Goal: Information Seeking & Learning: Learn about a topic

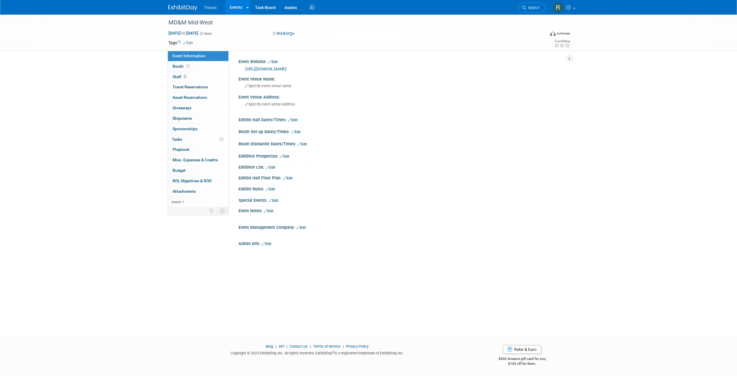
click at [186, 8] on img at bounding box center [182, 8] width 29 height 6
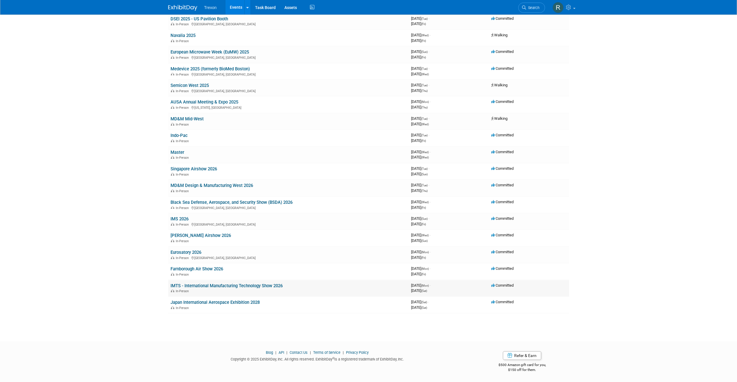
scroll to position [54, 0]
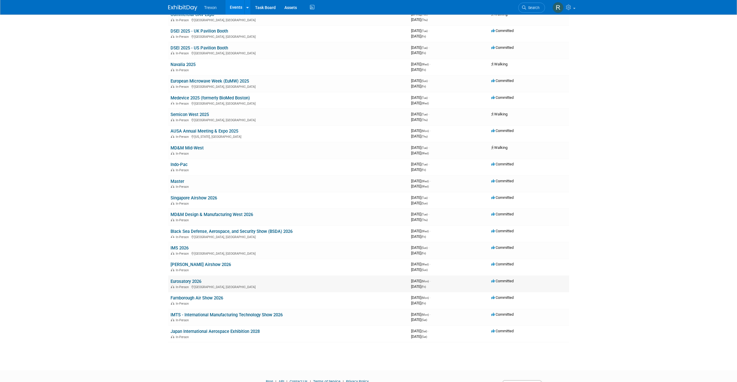
click at [188, 279] on link "Eurosatory 2026" at bounding box center [185, 280] width 31 height 5
click at [192, 232] on link "Black Sea Defense, Aerospace, and Security Show (BSDA) 2026" at bounding box center [231, 231] width 122 height 5
click at [169, 212] on td "MD&M Design & Manufacturing West 2026 In-Person" at bounding box center [288, 216] width 240 height 17
click at [173, 212] on link "MD&M Design & Manufacturing West 2026" at bounding box center [211, 214] width 82 height 5
click at [189, 198] on link "Singapore Airshow 2026" at bounding box center [193, 197] width 46 height 5
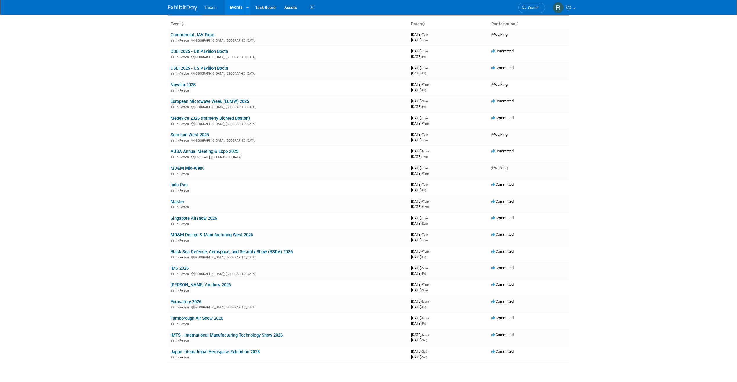
scroll to position [25, 0]
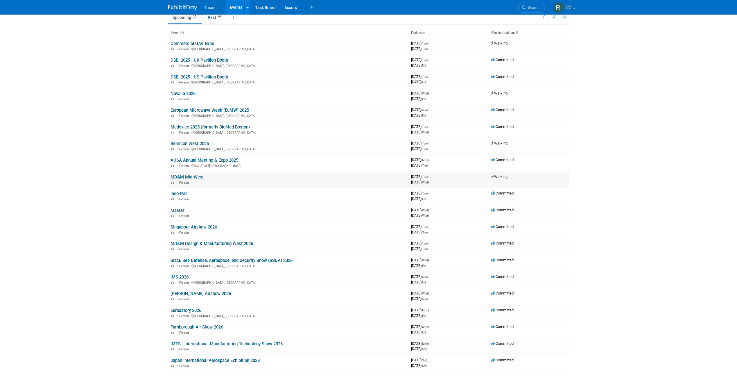
click at [186, 175] on link "MD&M Mid-West" at bounding box center [186, 176] width 33 height 5
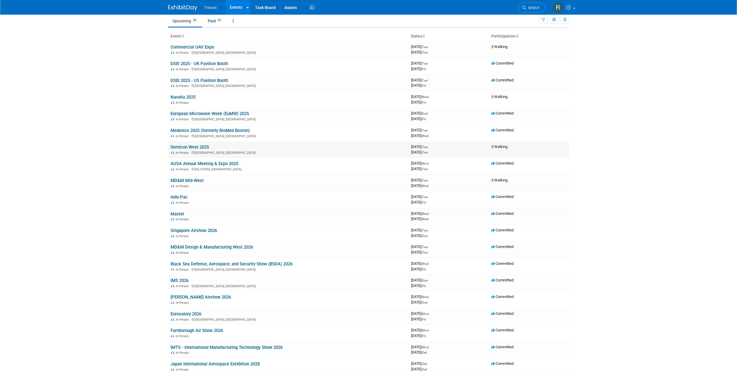
scroll to position [0, 0]
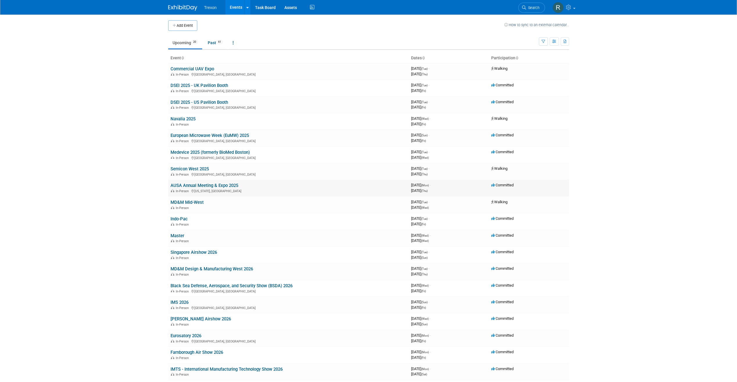
click at [223, 184] on link "AUSA Annual Meeting & Expo 2025" at bounding box center [204, 185] width 68 height 5
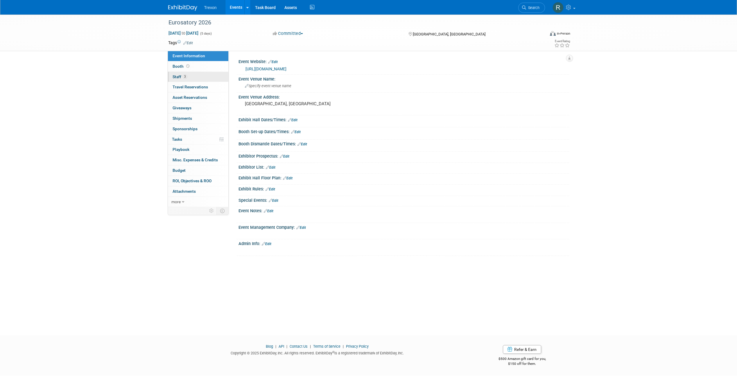
click at [188, 76] on link "3 Staff 3" at bounding box center [198, 77] width 60 height 10
click at [182, 72] on link "5 Staff 5" at bounding box center [198, 77] width 60 height 10
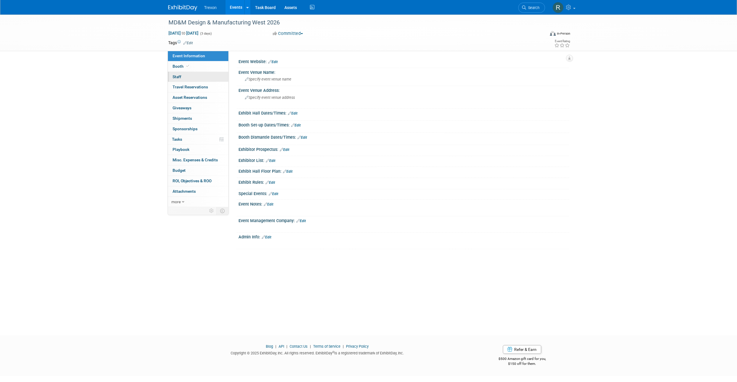
click at [171, 72] on link "0 Staff 0" at bounding box center [198, 77] width 60 height 10
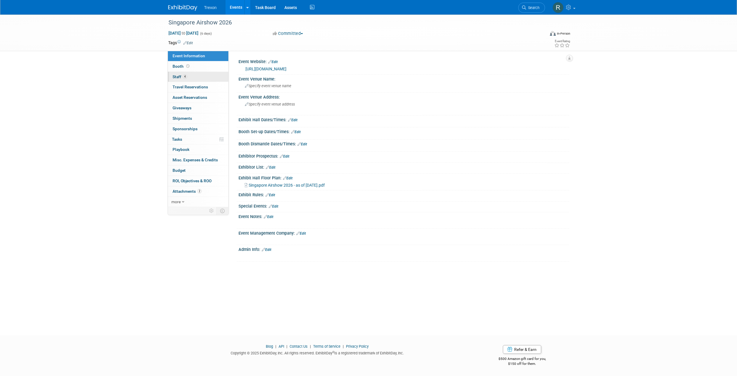
click at [181, 73] on link "4 Staff 4" at bounding box center [198, 77] width 60 height 10
click at [177, 81] on link "2 Staff 2" at bounding box center [198, 77] width 60 height 10
click at [181, 77] on span "Staff 17" at bounding box center [180, 76] width 16 height 5
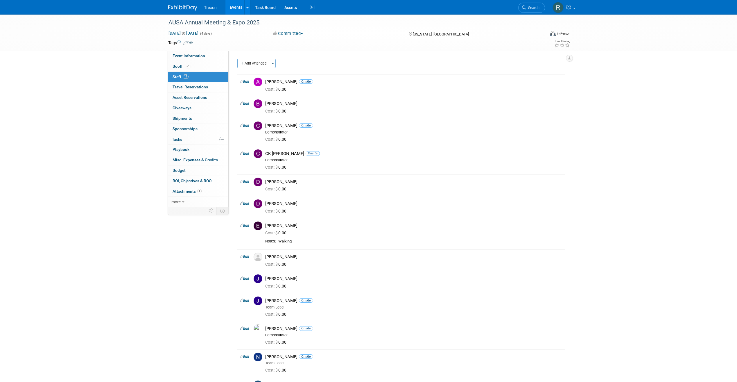
click at [181, 10] on img at bounding box center [182, 8] width 29 height 6
